Goal: Task Accomplishment & Management: Manage account settings

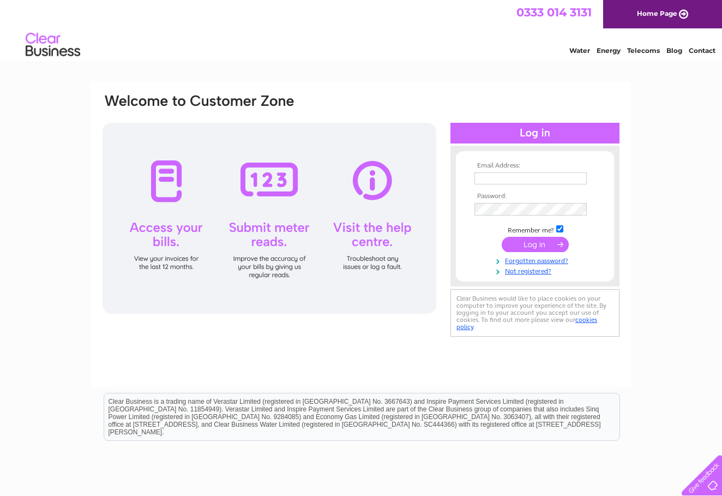
type input "mychickenexpress29@gmail.com"
click at [537, 247] on input "submit" at bounding box center [535, 245] width 67 height 15
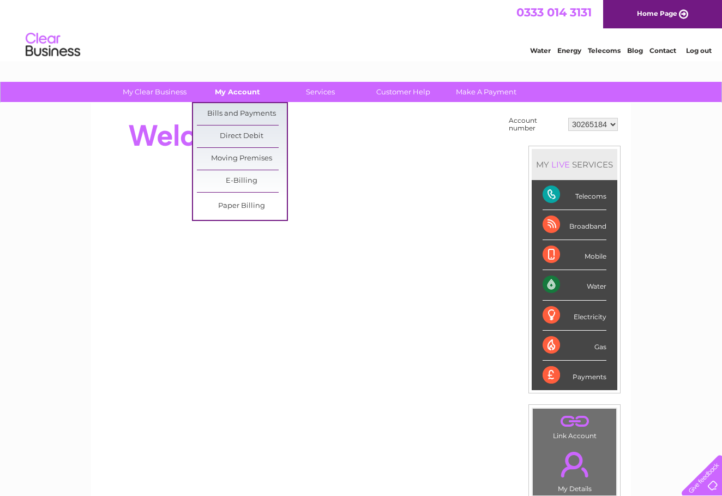
click at [242, 93] on link "My Account" at bounding box center [238, 92] width 90 height 20
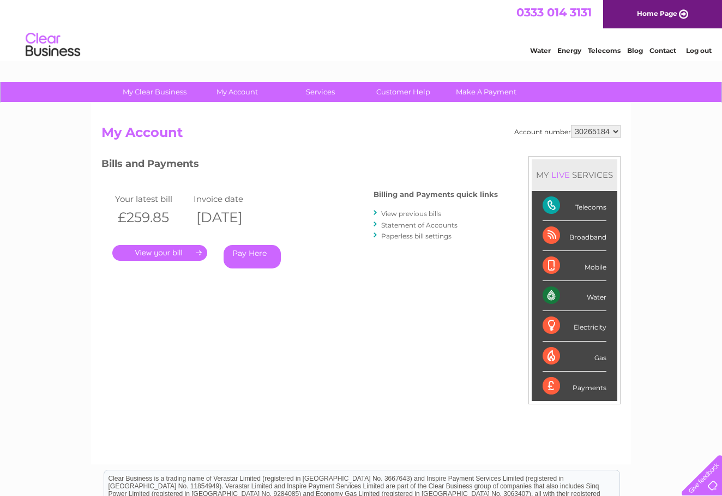
click at [418, 214] on link "View previous bills" at bounding box center [411, 214] width 60 height 8
